Goal: Task Accomplishment & Management: Manage account settings

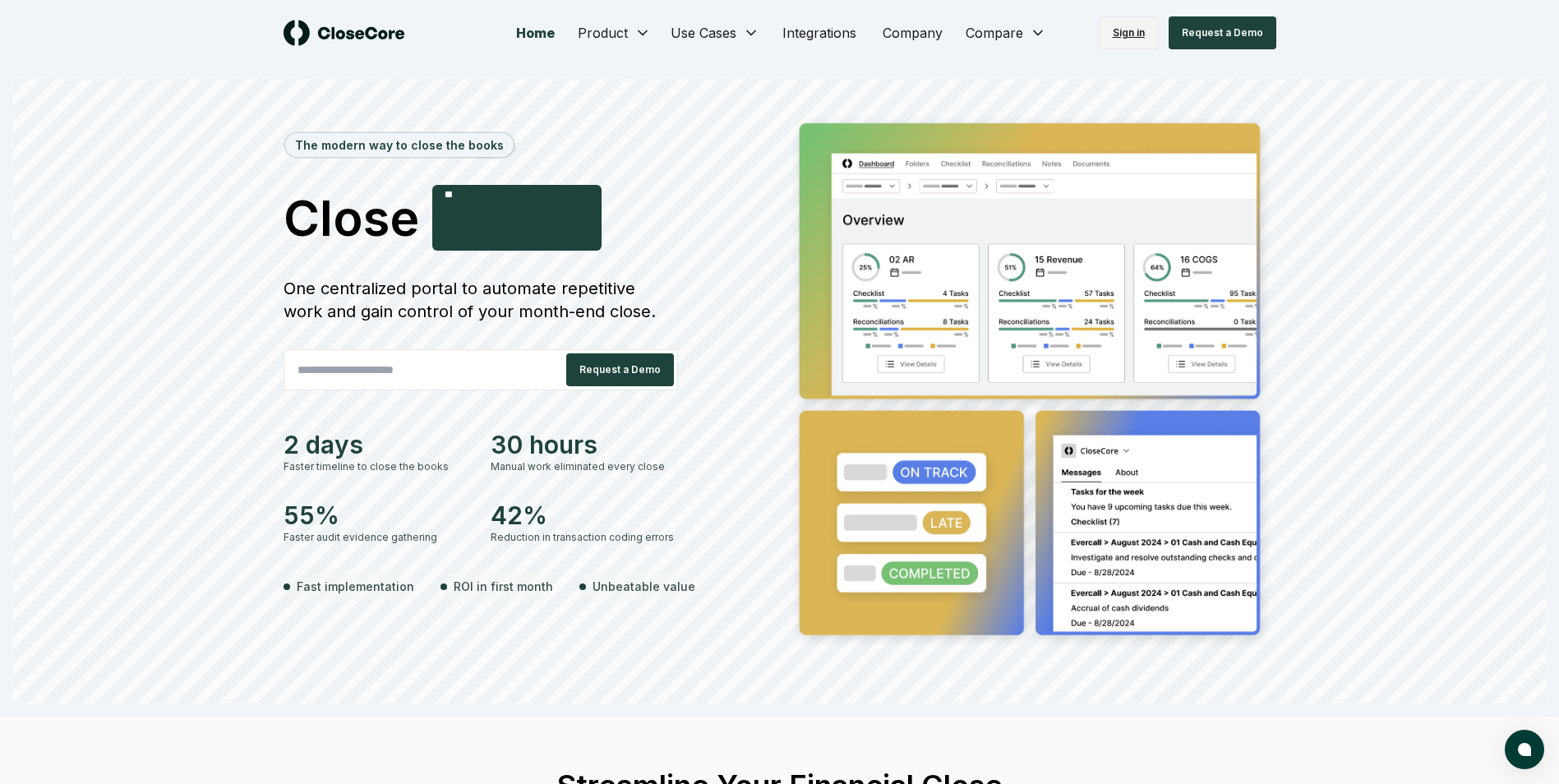
click at [1126, 33] on link "Sign in" at bounding box center [1129, 33] width 60 height 33
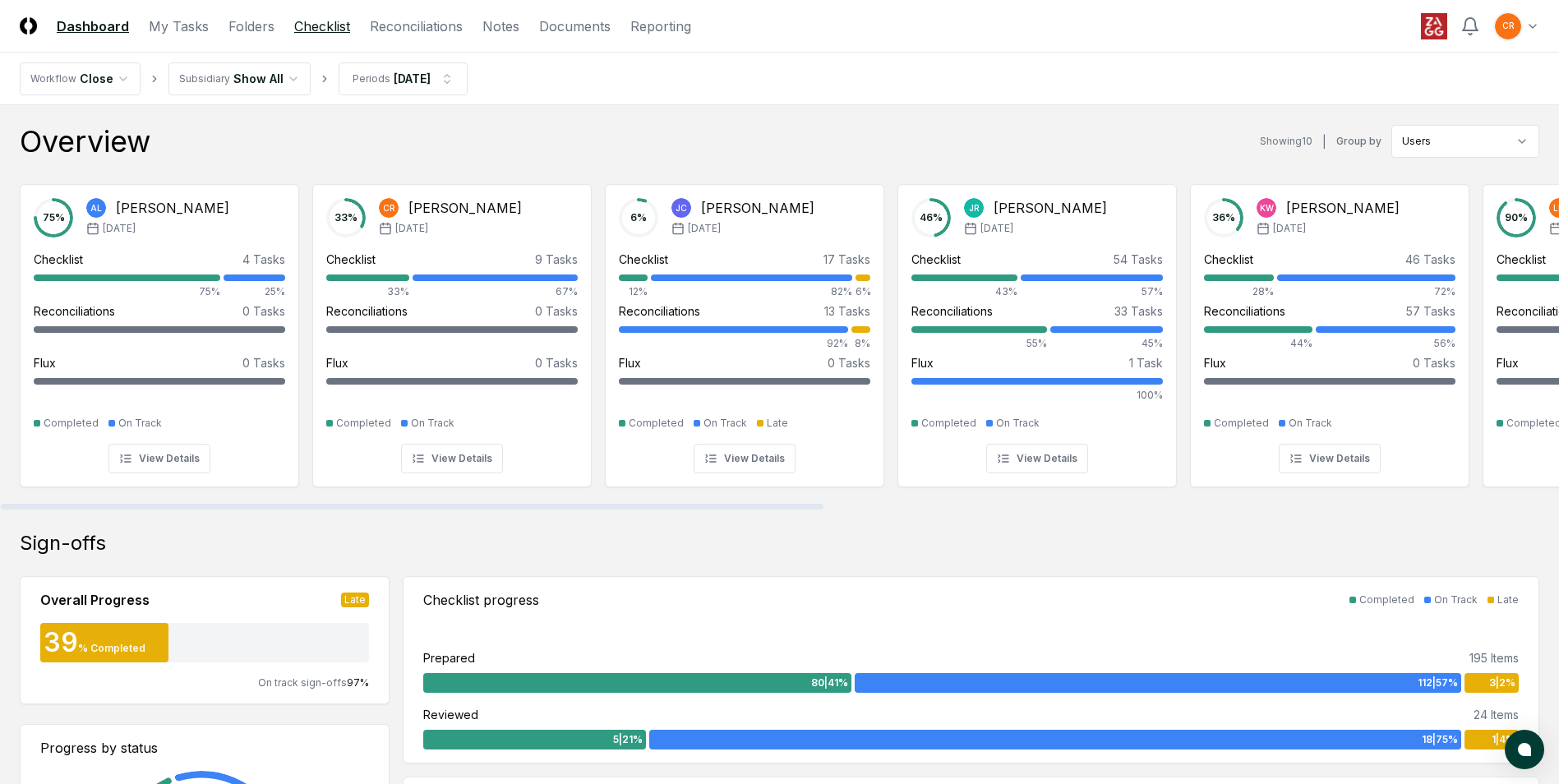
click at [342, 23] on link "Checklist" at bounding box center [323, 26] width 56 height 19
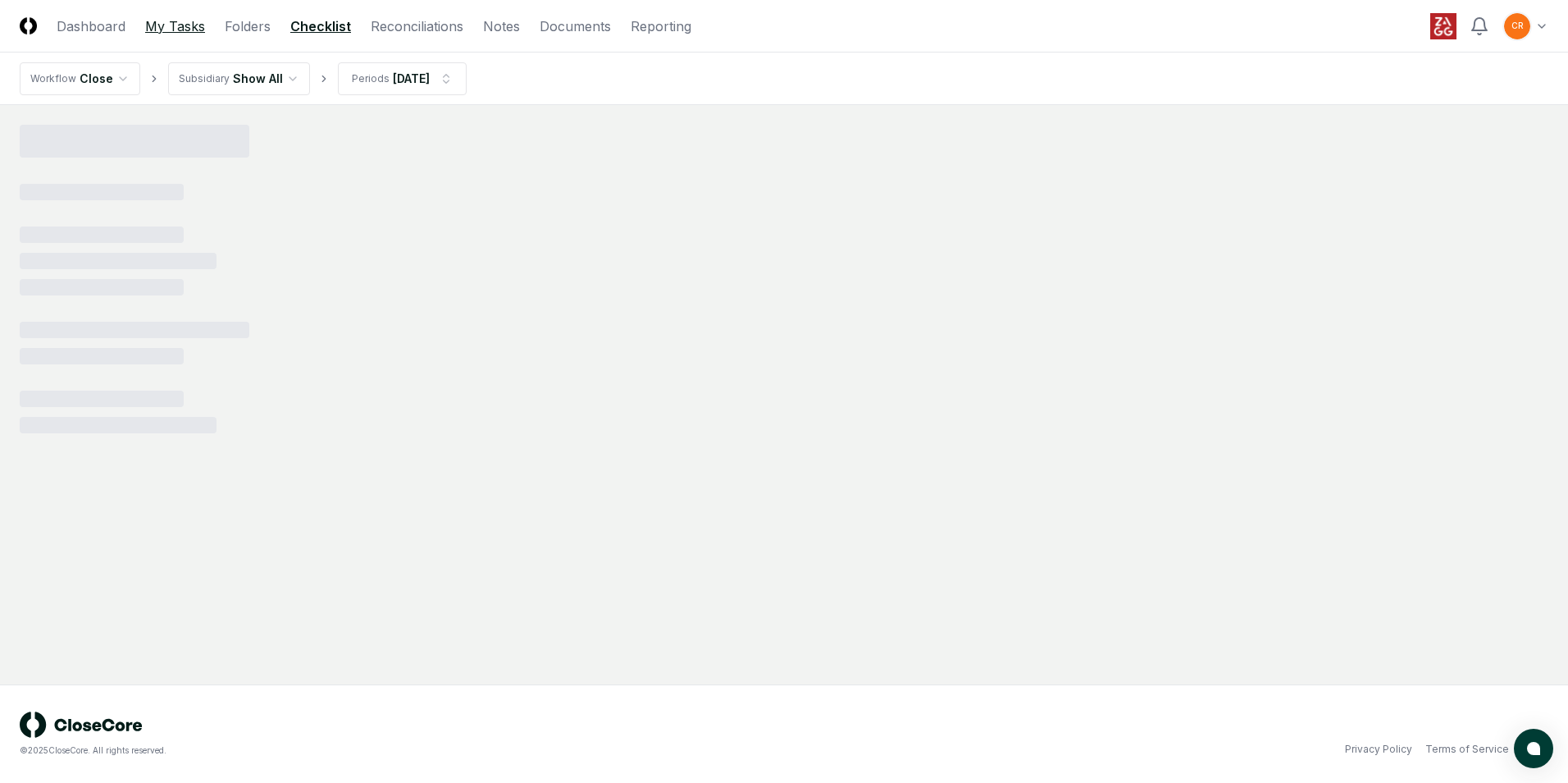
click at [174, 20] on link "My Tasks" at bounding box center [176, 26] width 60 height 19
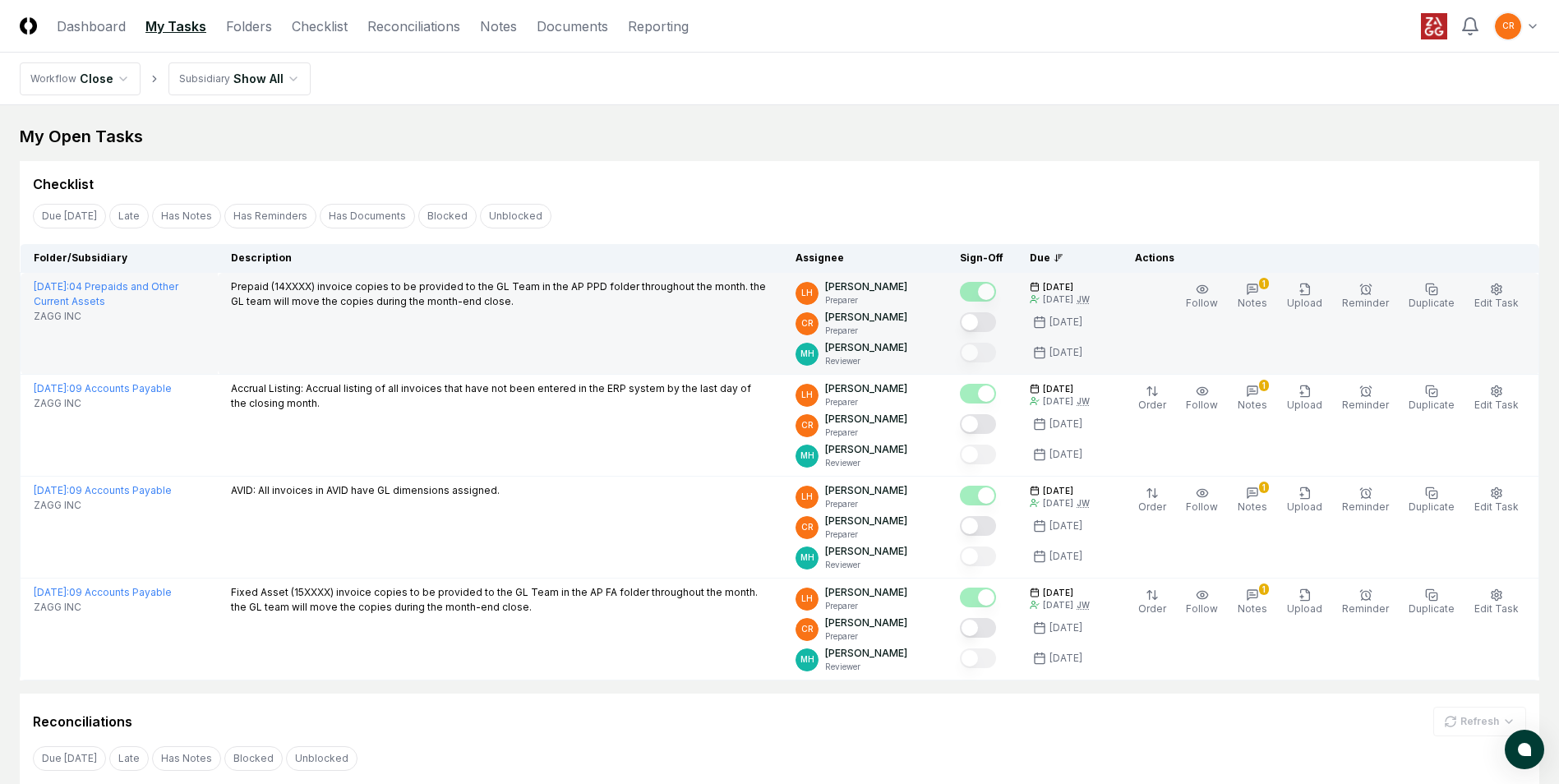
click at [988, 325] on button "Mark complete" at bounding box center [978, 322] width 36 height 19
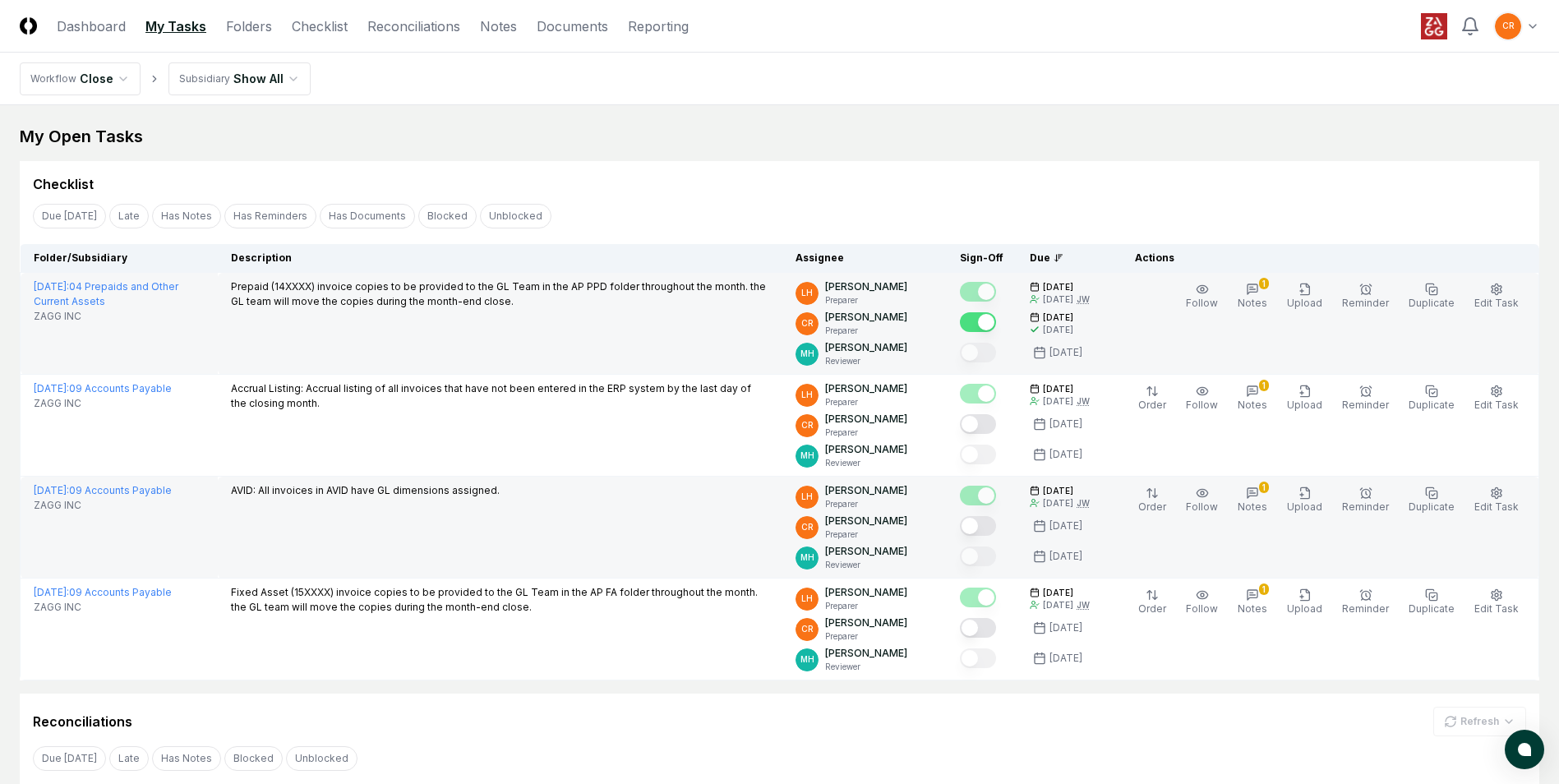
click at [989, 528] on button "Mark complete" at bounding box center [978, 526] width 36 height 19
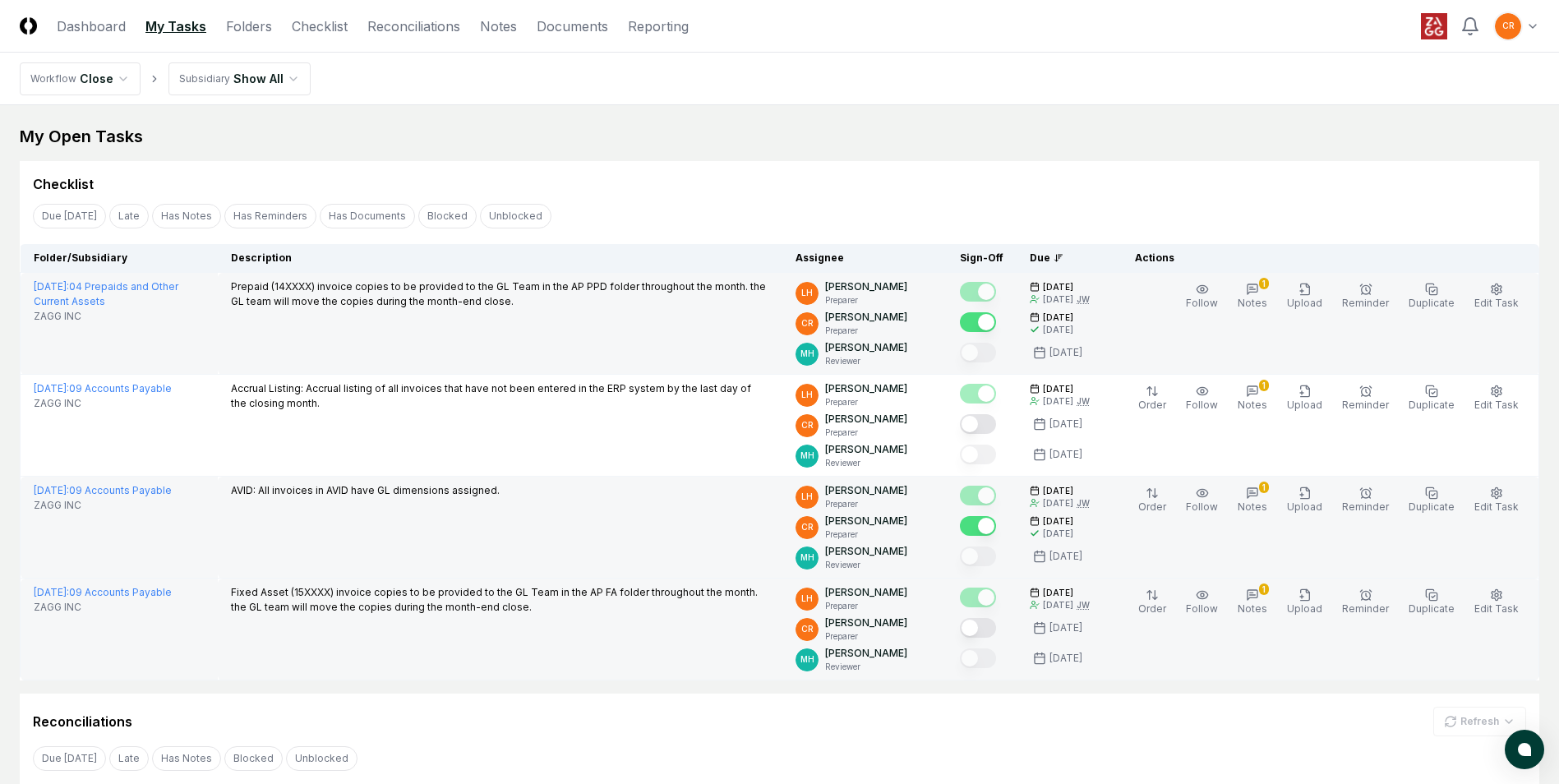
click at [988, 625] on button "Mark complete" at bounding box center [978, 628] width 36 height 19
